Goal: Navigation & Orientation: Find specific page/section

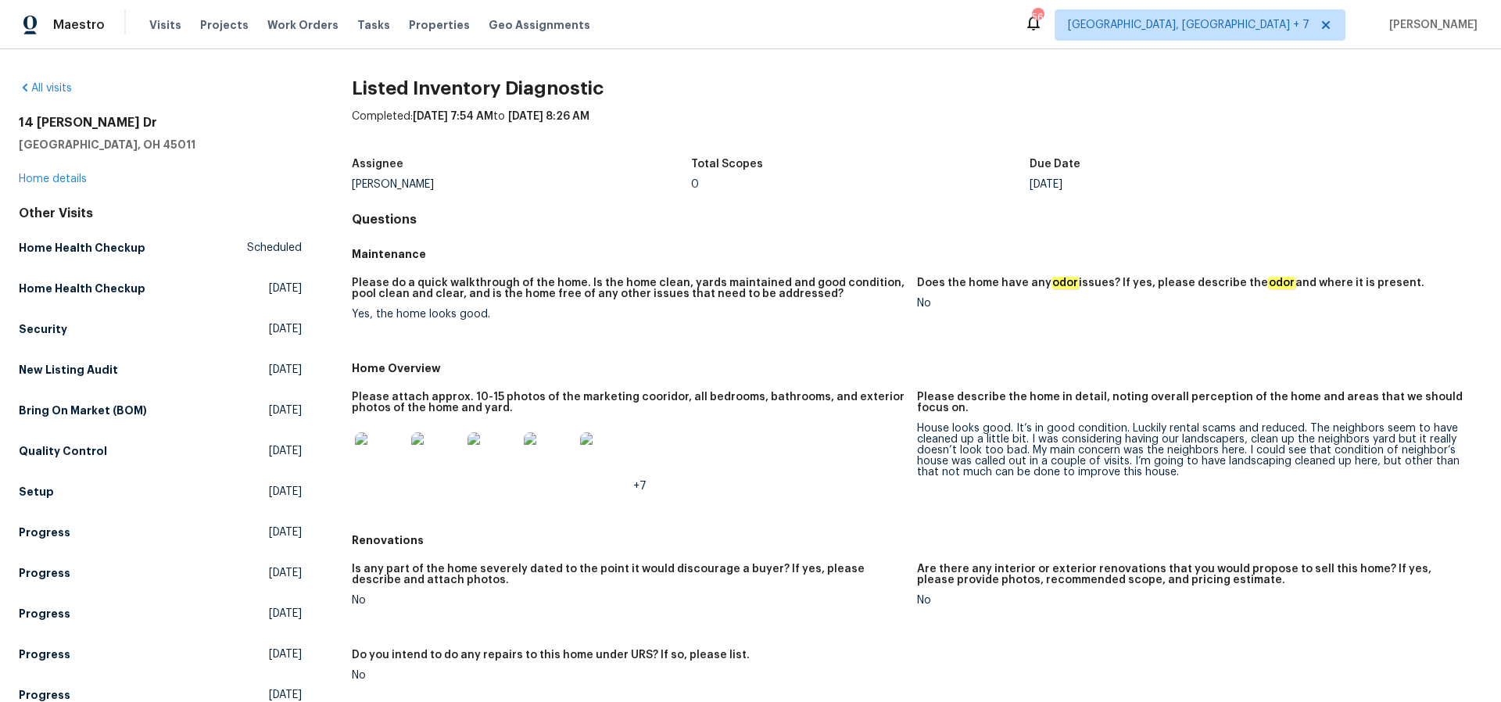
click at [396, 451] on img at bounding box center [380, 457] width 50 height 50
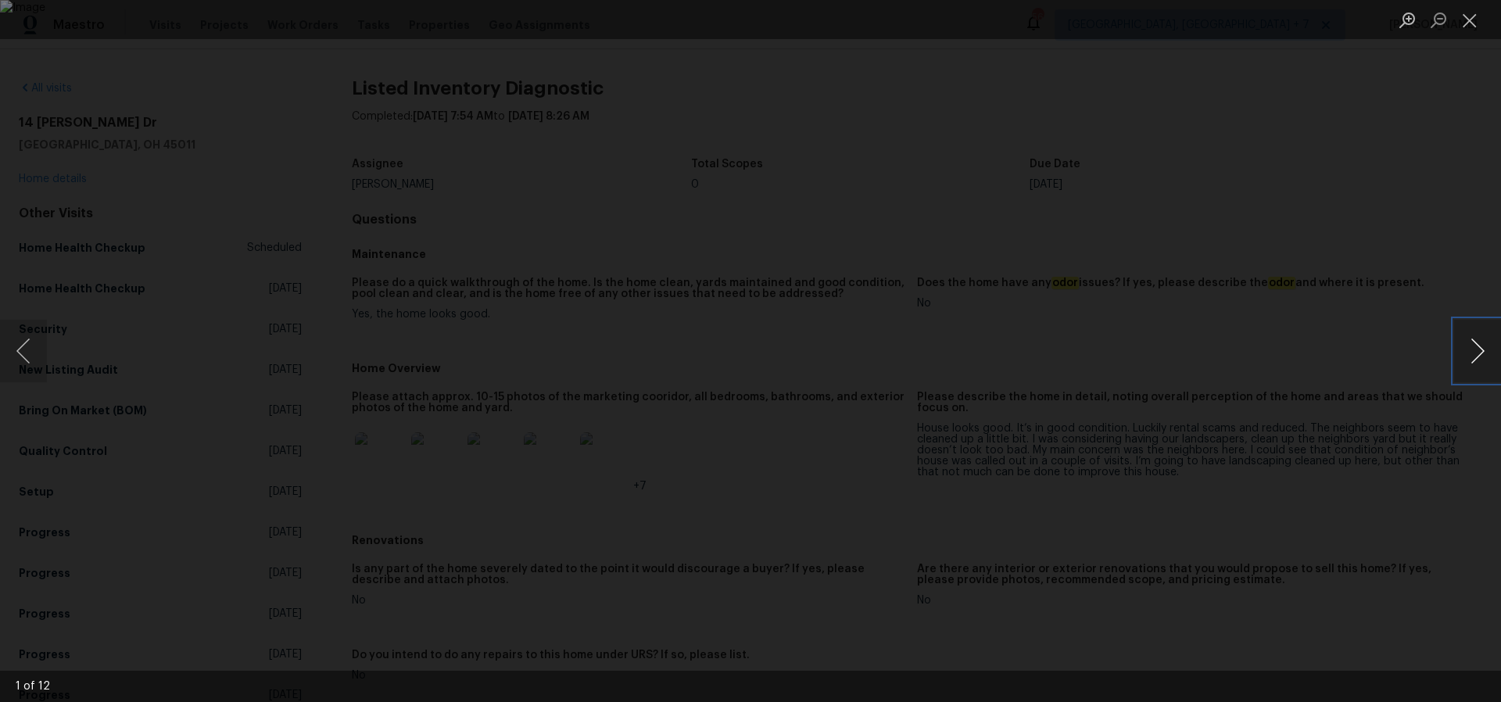
click at [1477, 349] on button "Next image" at bounding box center [1477, 351] width 47 height 63
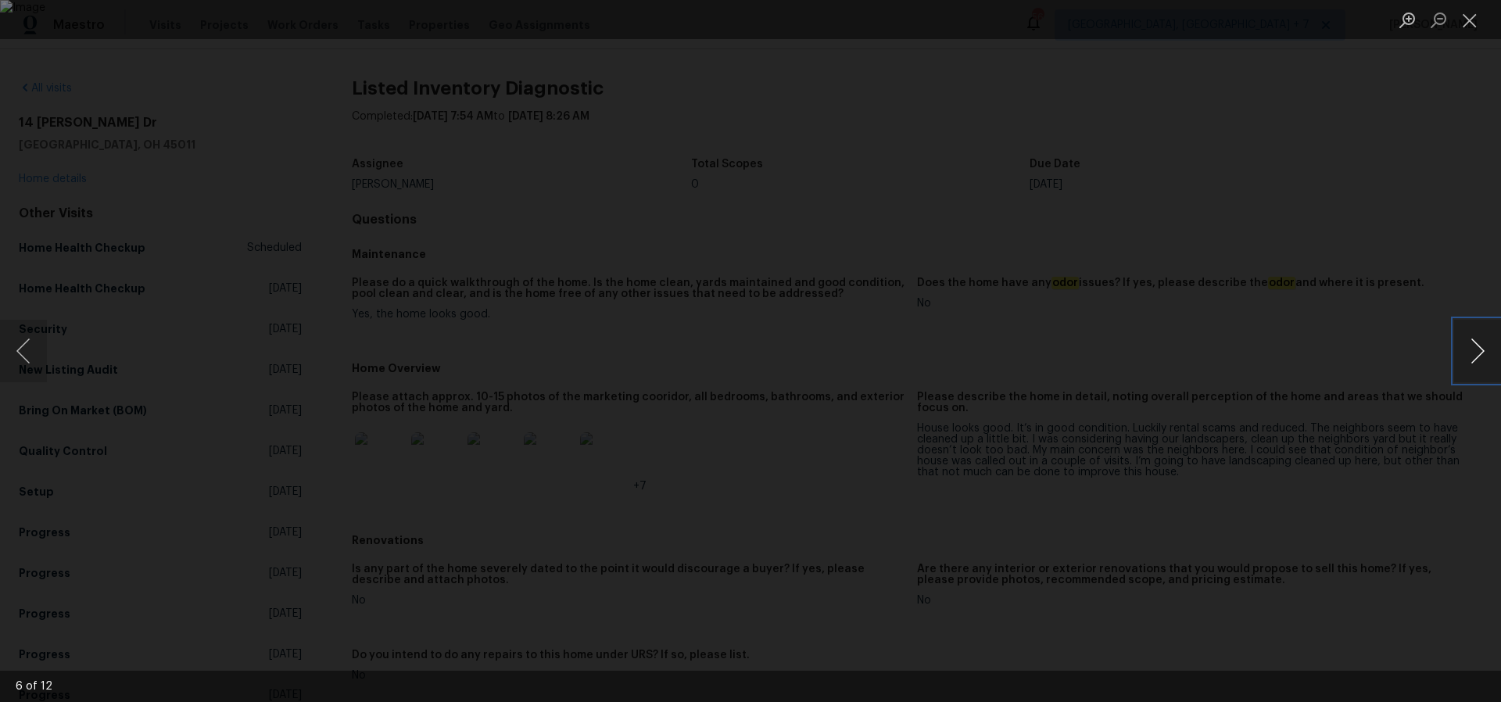
click at [1477, 349] on button "Next image" at bounding box center [1477, 351] width 47 height 63
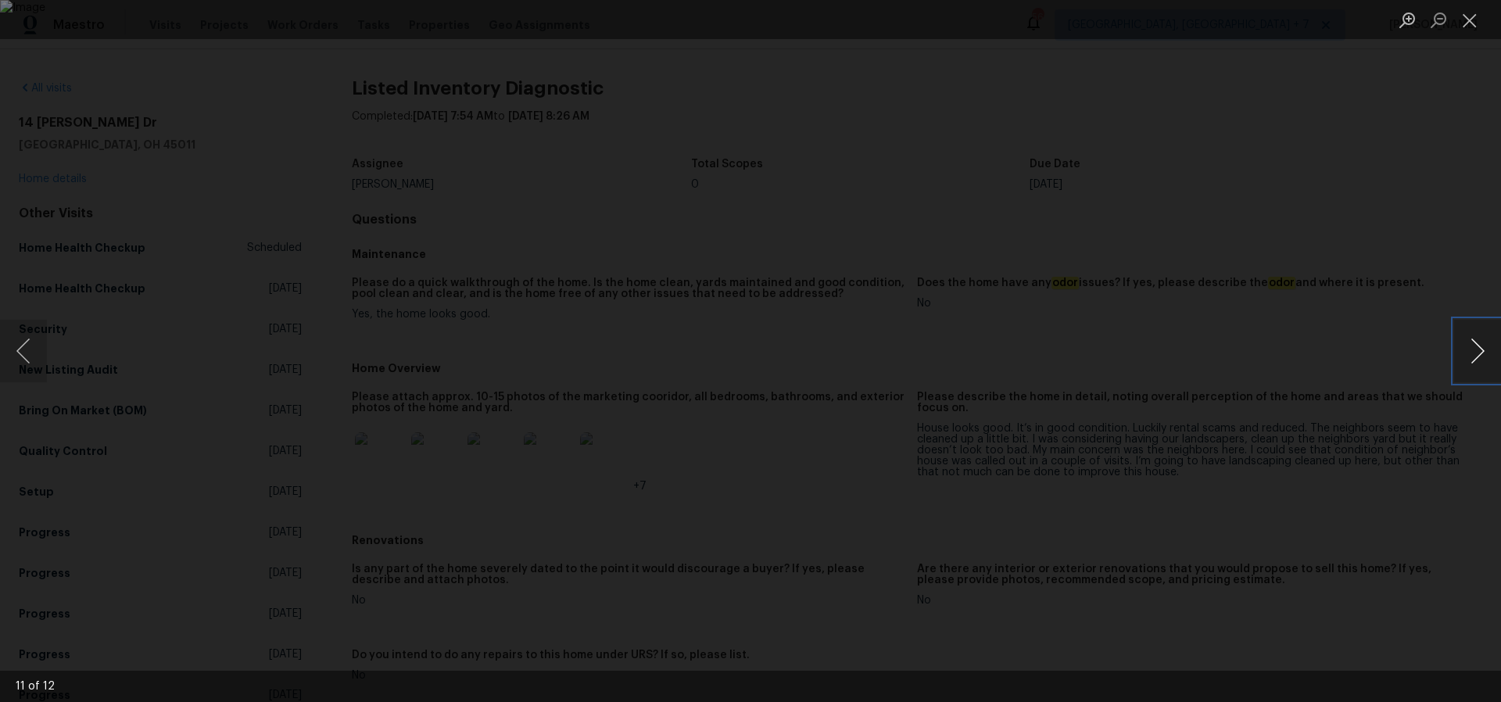
click at [1477, 349] on button "Next image" at bounding box center [1477, 351] width 47 height 63
drag, startPoint x: 1481, startPoint y: 29, endPoint x: 1424, endPoint y: 67, distance: 68.7
click at [1481, 29] on button "Close lightbox" at bounding box center [1469, 19] width 31 height 27
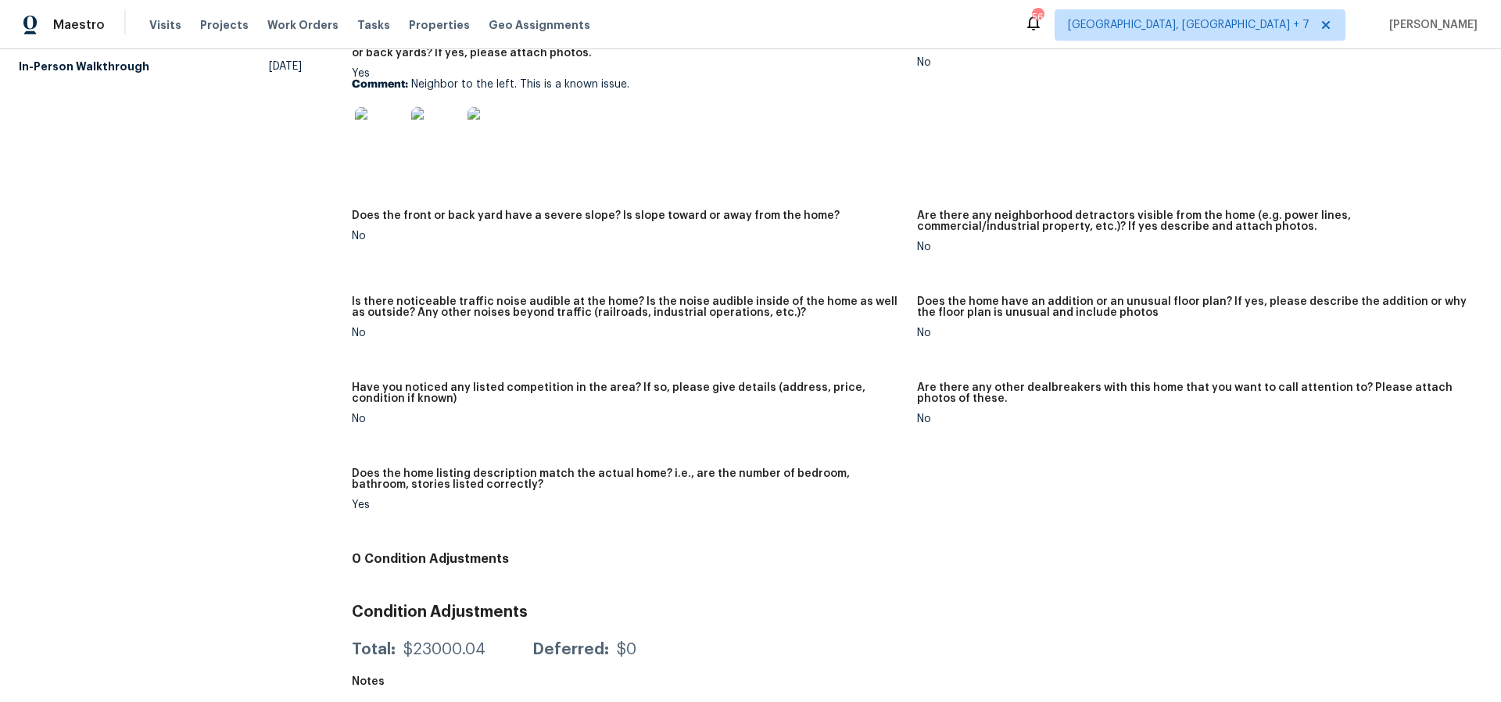
scroll to position [796, 0]
